Goal: Task Accomplishment & Management: Manage account settings

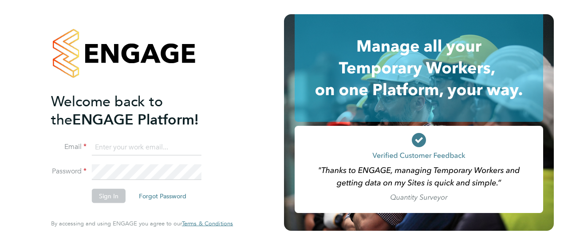
click at [151, 146] on input at bounding box center [147, 147] width 110 height 16
type input "[EMAIL_ADDRESS][PERSON_NAME][DOMAIN_NAME]"
click at [107, 197] on button "Sign In" at bounding box center [109, 196] width 34 height 14
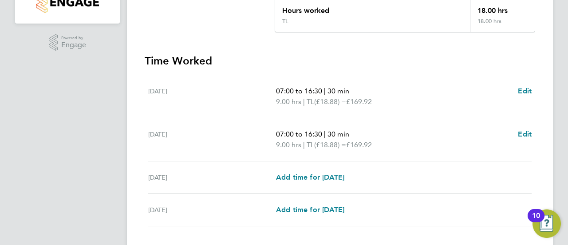
scroll to position [266, 0]
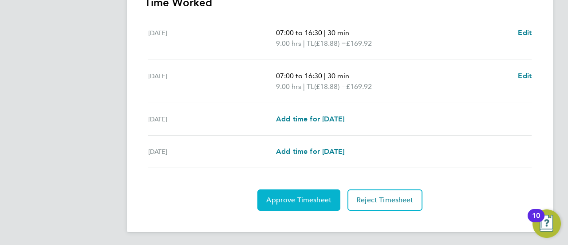
click at [321, 200] on span "Approve Timesheet" at bounding box center [298, 199] width 65 height 9
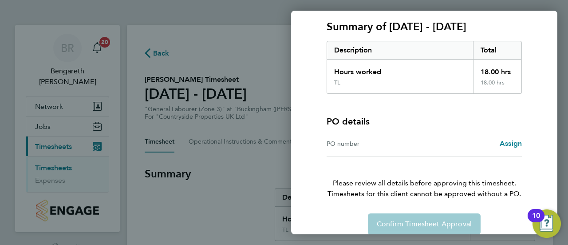
scroll to position [129, 0]
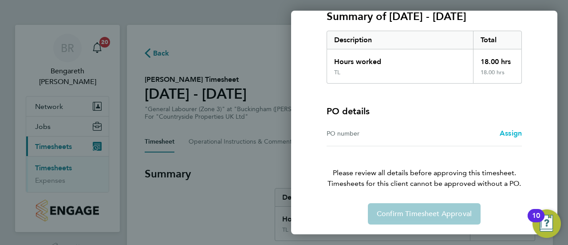
click at [504, 133] on span "Assign" at bounding box center [511, 133] width 22 height 8
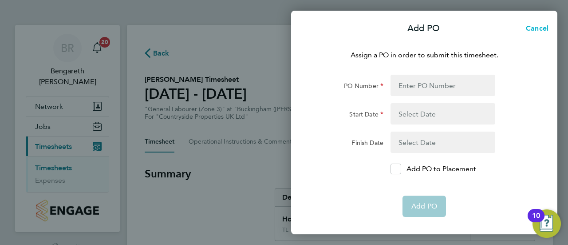
click at [540, 29] on span "Cancel" at bounding box center [535, 28] width 25 height 8
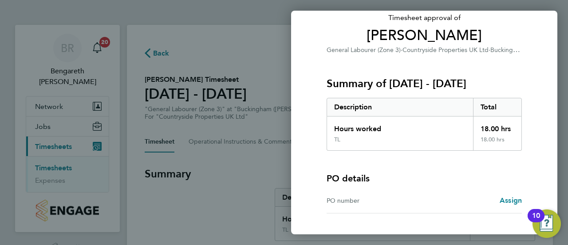
scroll to position [129, 0]
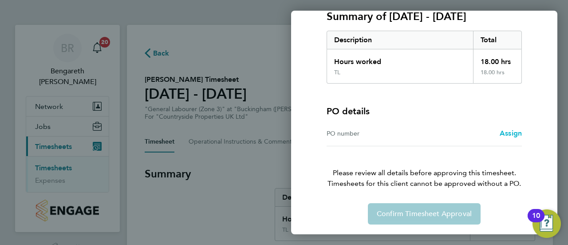
click at [513, 134] on span "Assign" at bounding box center [511, 133] width 22 height 8
